Goal: Information Seeking & Learning: Check status

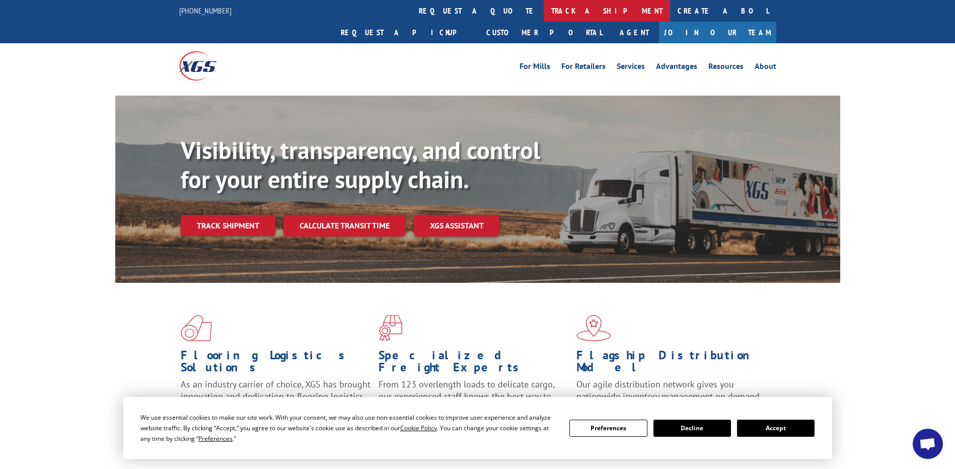
click at [544, 12] on link "track a shipment" at bounding box center [607, 11] width 126 height 22
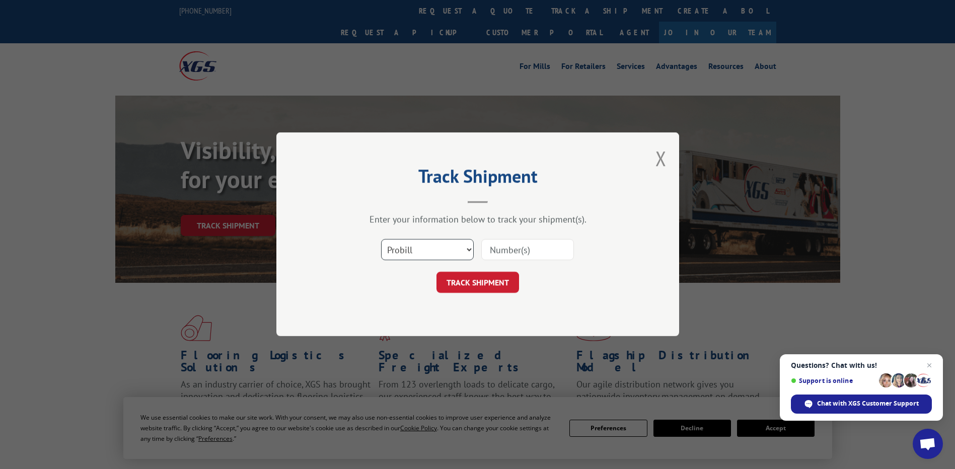
click at [467, 245] on select "Select category... Probill BOL PO" at bounding box center [427, 250] width 93 height 21
select select "bol"
click at [381, 240] on select "Select category... Probill BOL PO" at bounding box center [427, 250] width 93 height 21
click at [507, 247] on input at bounding box center [527, 250] width 93 height 21
type input "04503558"
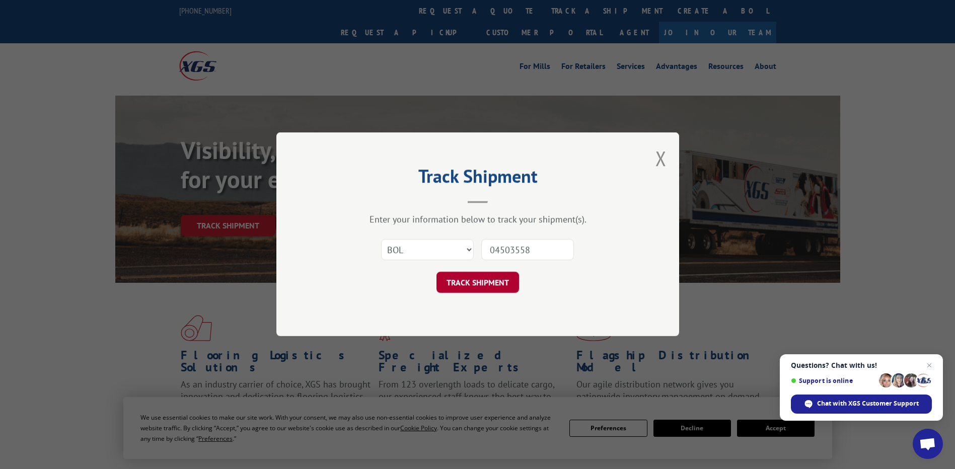
click at [491, 285] on button "TRACK SHIPMENT" at bounding box center [477, 282] width 83 height 21
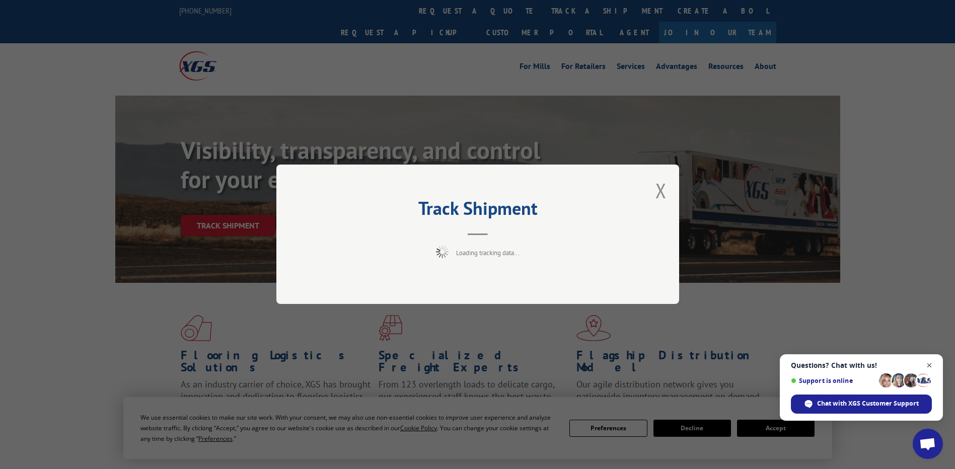
click at [929, 364] on span "Close chat" at bounding box center [929, 365] width 13 height 13
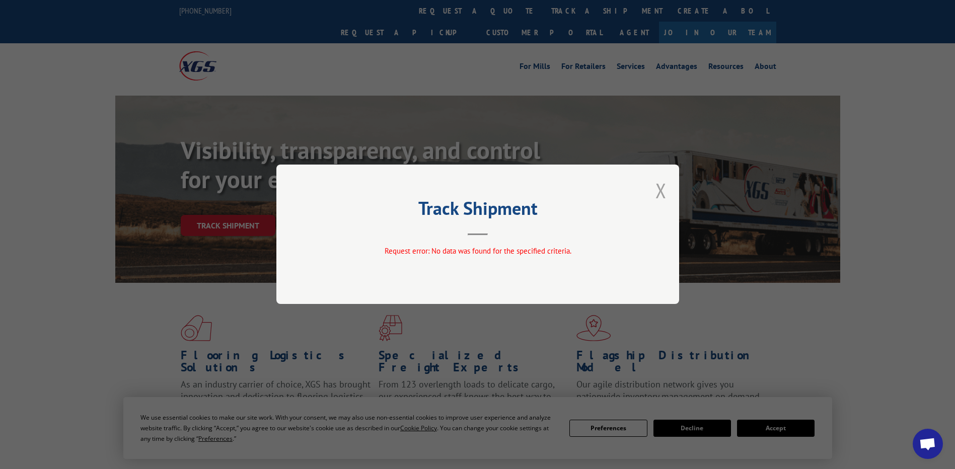
click at [662, 190] on button "Close modal" at bounding box center [660, 190] width 11 height 27
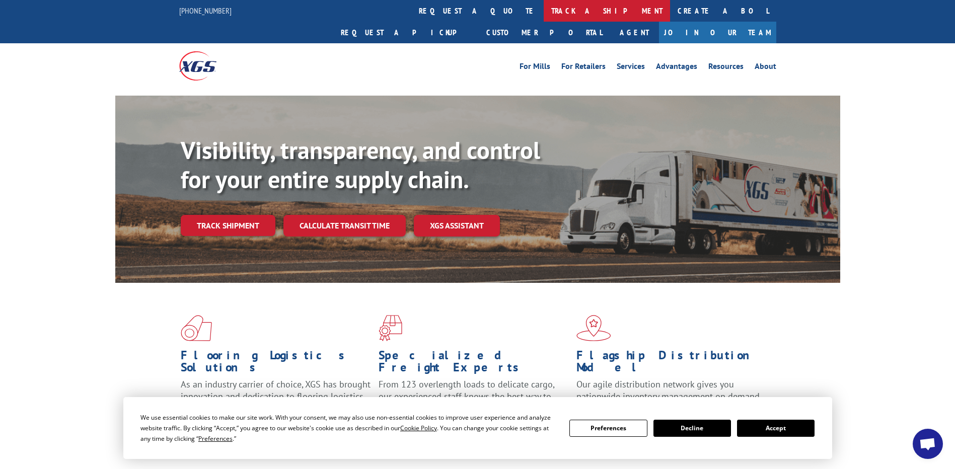
click at [544, 12] on link "track a shipment" at bounding box center [607, 11] width 126 height 22
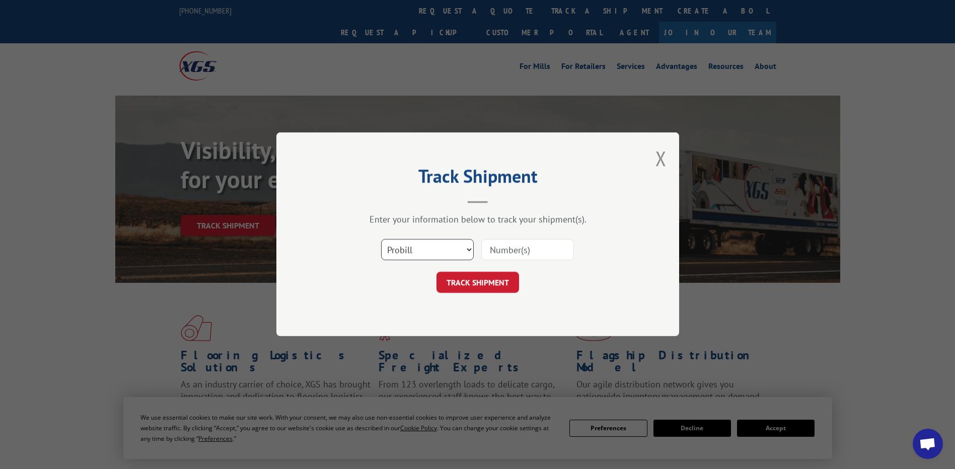
click at [472, 250] on select "Select category... Probill BOL PO" at bounding box center [427, 250] width 93 height 21
select select "po"
click at [381, 240] on select "Select category... Probill BOL PO" at bounding box center [427, 250] width 93 height 21
click at [501, 252] on input at bounding box center [527, 250] width 93 height 21
type input "04503558"
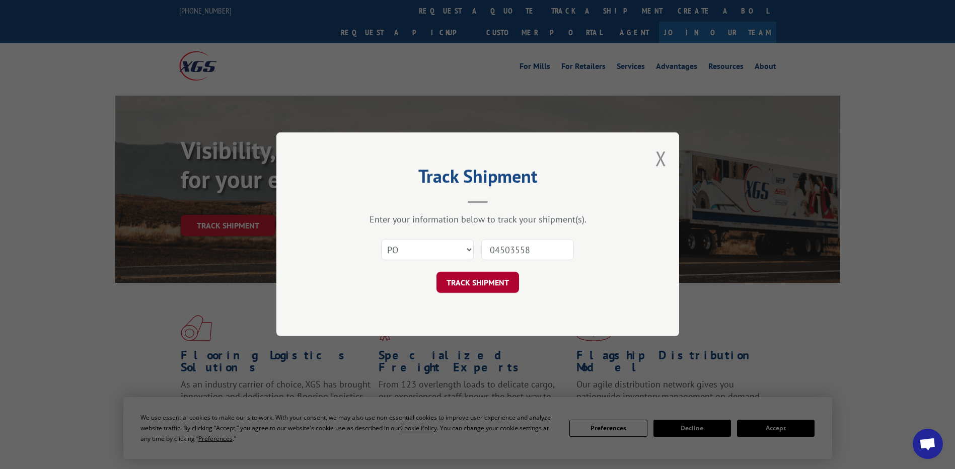
click at [475, 285] on button "TRACK SHIPMENT" at bounding box center [477, 282] width 83 height 21
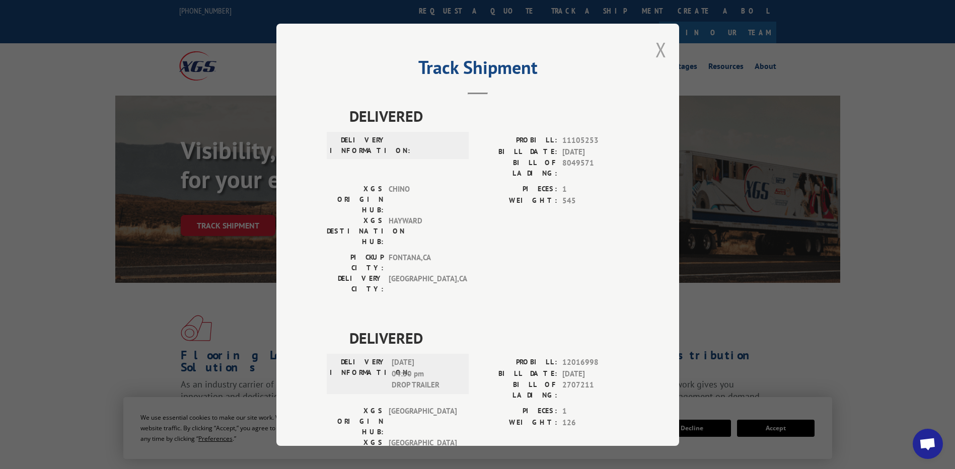
click at [656, 53] on button "Close modal" at bounding box center [660, 49] width 11 height 27
